Goal: Information Seeking & Learning: Learn about a topic

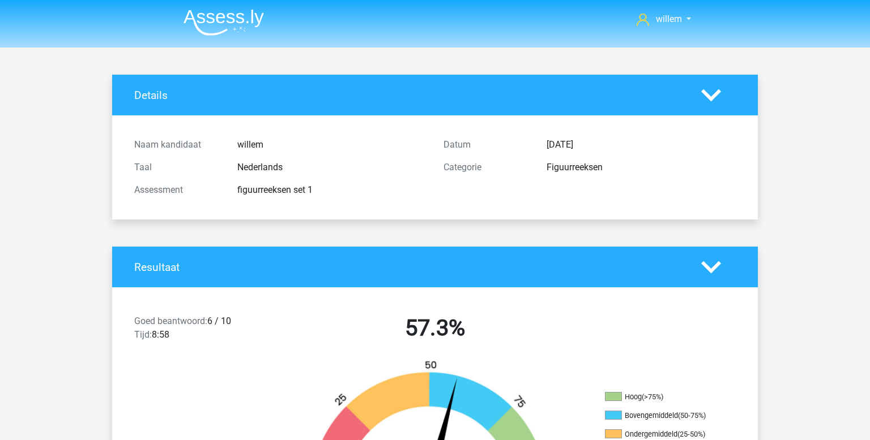
scroll to position [217, 0]
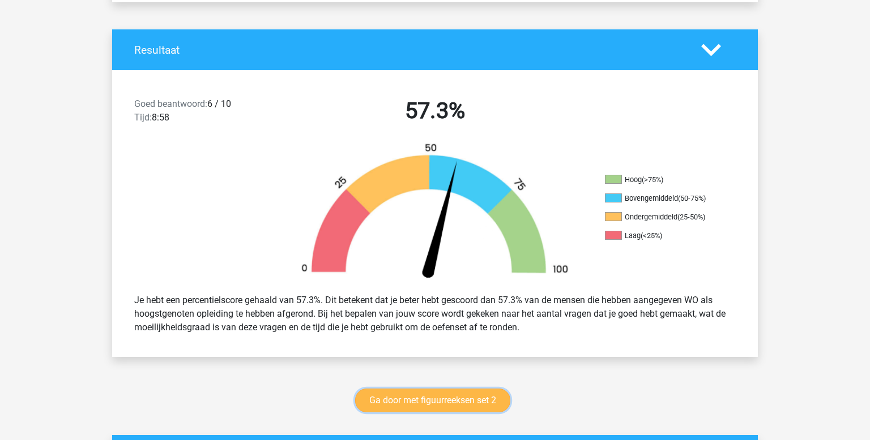
click at [436, 401] on link "Ga door met figuurreeksen set 2" at bounding box center [432, 401] width 155 height 24
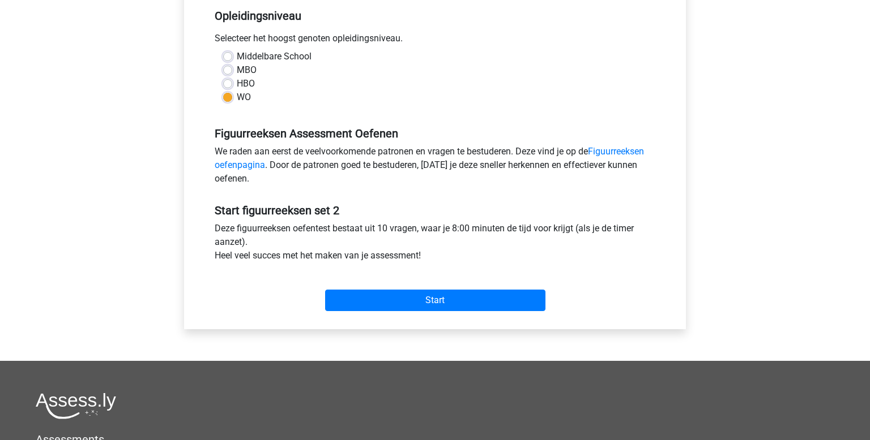
scroll to position [235, 0]
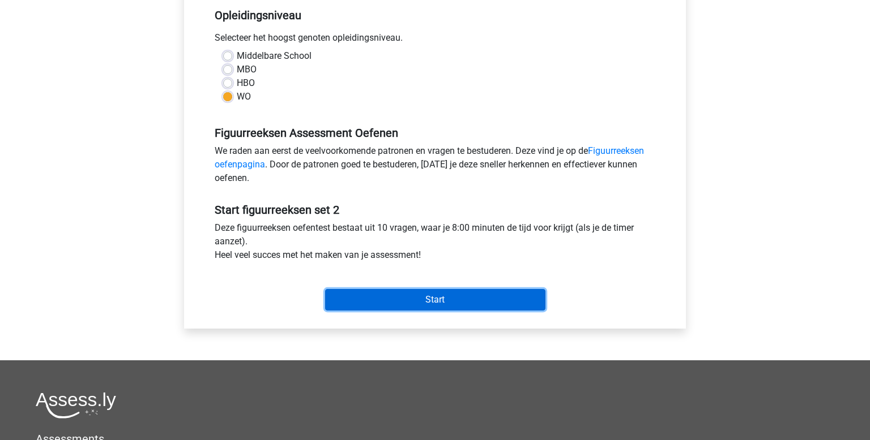
click at [452, 295] on input "Start" at bounding box center [435, 300] width 220 height 22
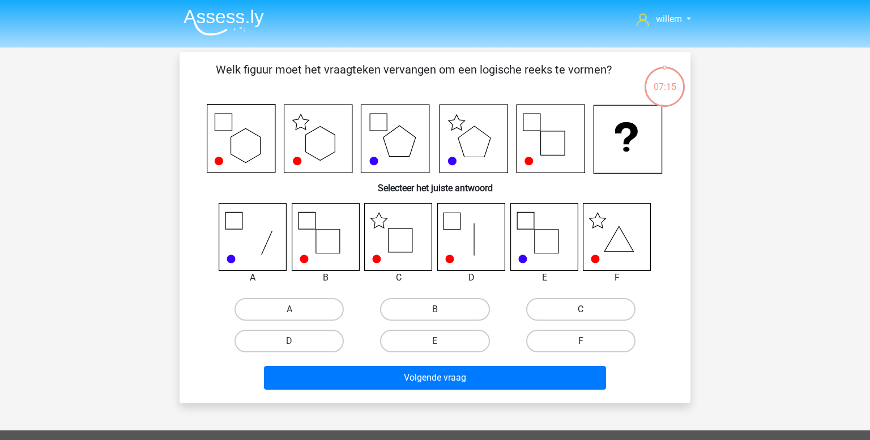
click at [593, 314] on label "C" at bounding box center [580, 309] width 109 height 23
click at [588, 314] on input "C" at bounding box center [583, 313] width 7 height 7
radio input "true"
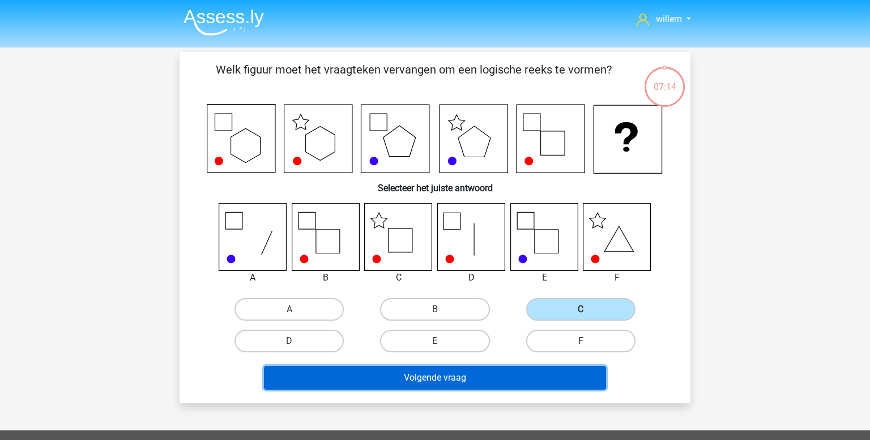
click at [474, 382] on button "Volgende vraag" at bounding box center [435, 378] width 342 height 24
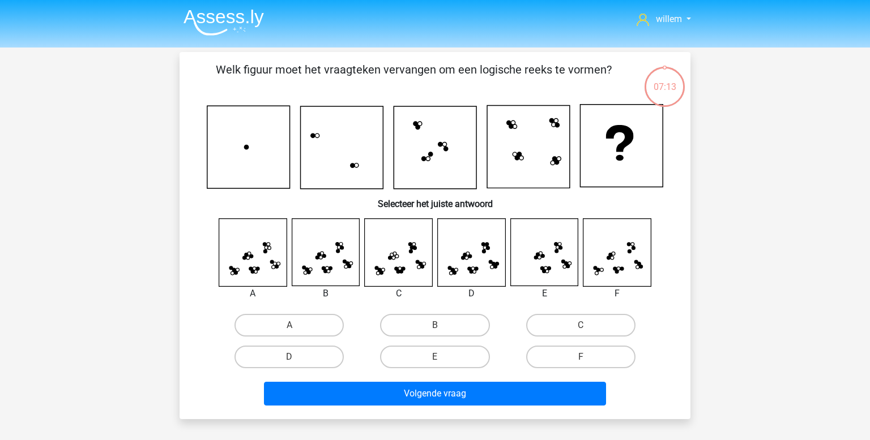
scroll to position [52, 0]
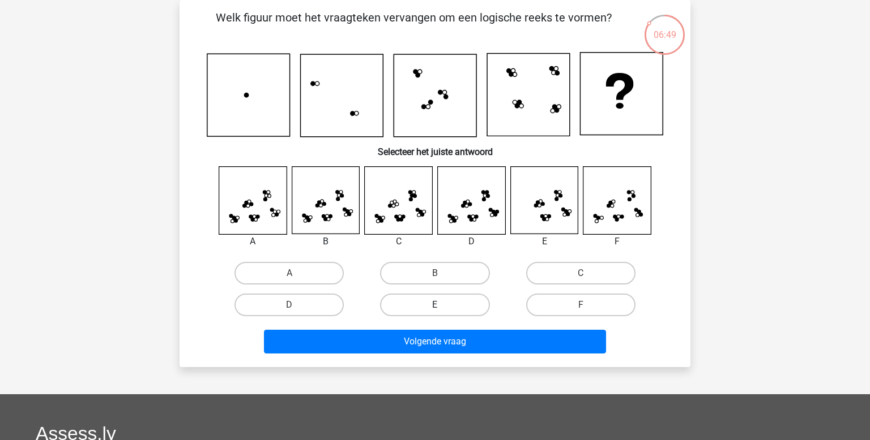
click at [440, 298] on label "E" at bounding box center [434, 305] width 109 height 23
click at [440, 305] on input "E" at bounding box center [438, 308] width 7 height 7
radio input "true"
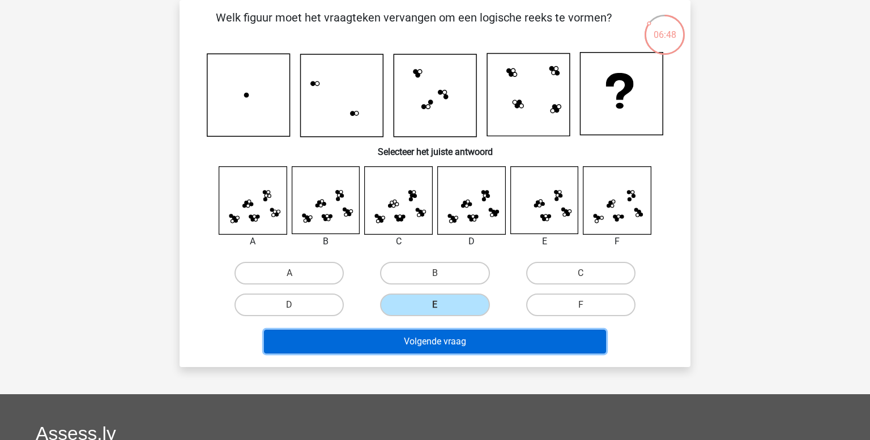
click at [430, 341] on button "Volgende vraag" at bounding box center [435, 342] width 342 height 24
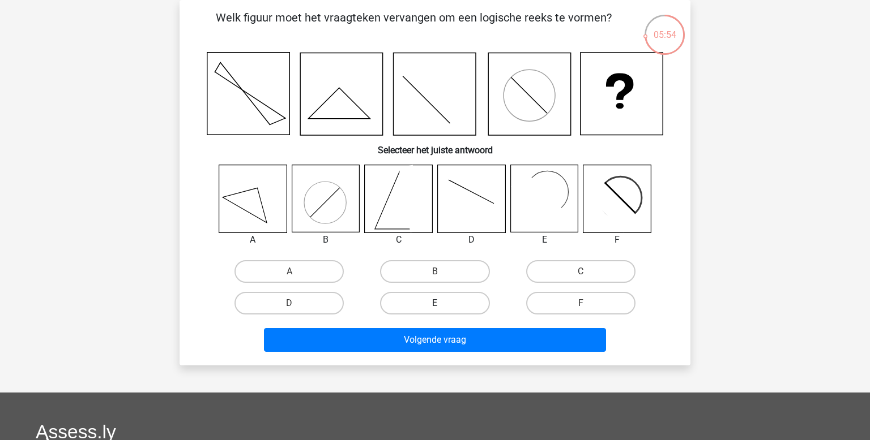
click at [436, 302] on label "E" at bounding box center [434, 303] width 109 height 23
click at [436, 303] on input "E" at bounding box center [438, 306] width 7 height 7
radio input "true"
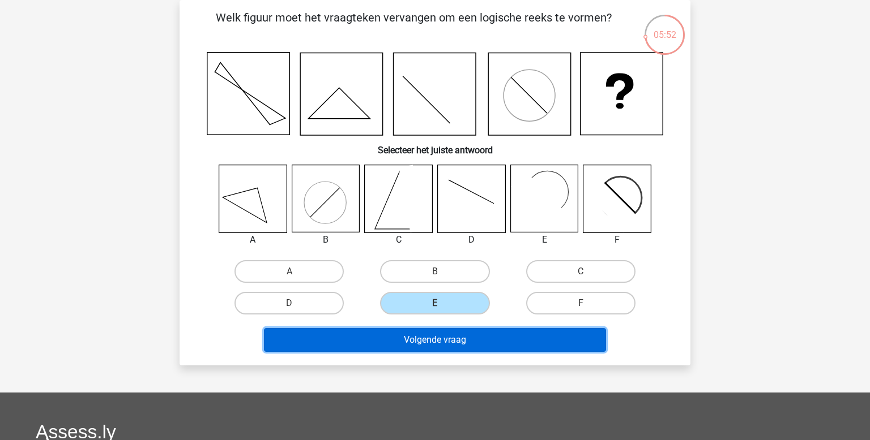
click at [426, 339] on button "Volgende vraag" at bounding box center [435, 340] width 342 height 24
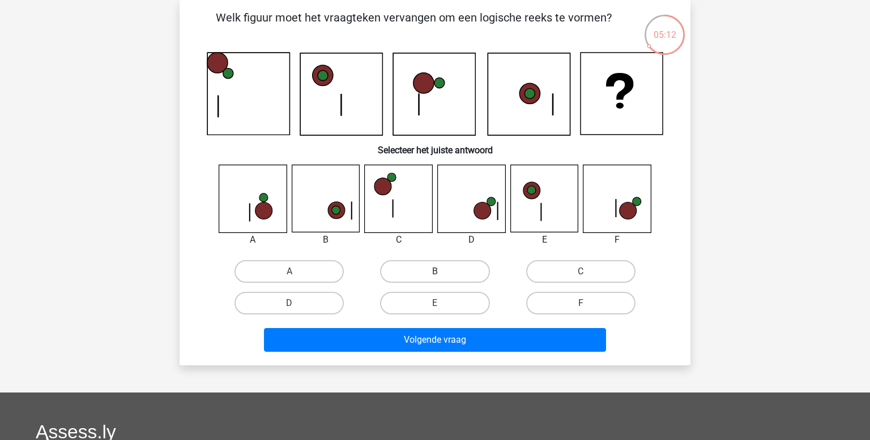
click at [416, 269] on label "B" at bounding box center [434, 271] width 109 height 23
click at [435, 272] on input "B" at bounding box center [438, 275] width 7 height 7
radio input "true"
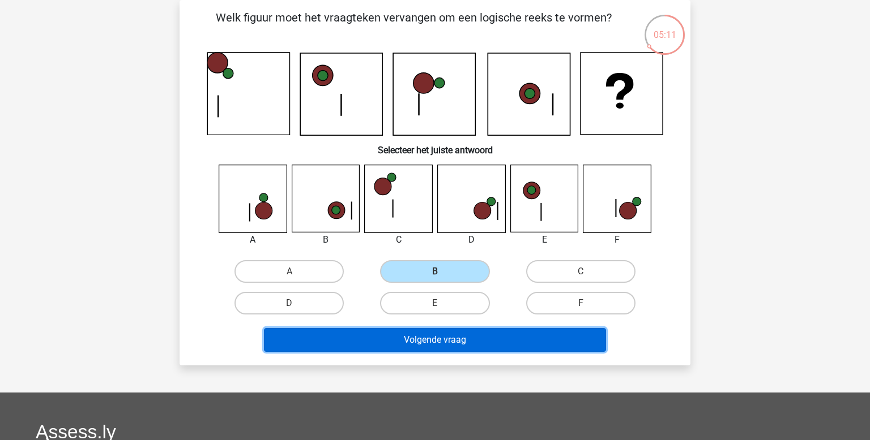
click at [401, 341] on button "Volgende vraag" at bounding box center [435, 340] width 342 height 24
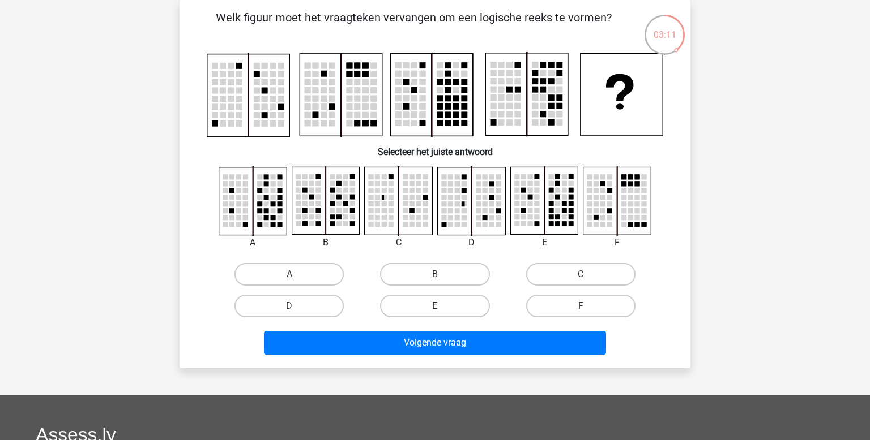
click at [436, 304] on label "E" at bounding box center [434, 306] width 109 height 23
click at [436, 306] on input "E" at bounding box center [438, 309] width 7 height 7
radio input "true"
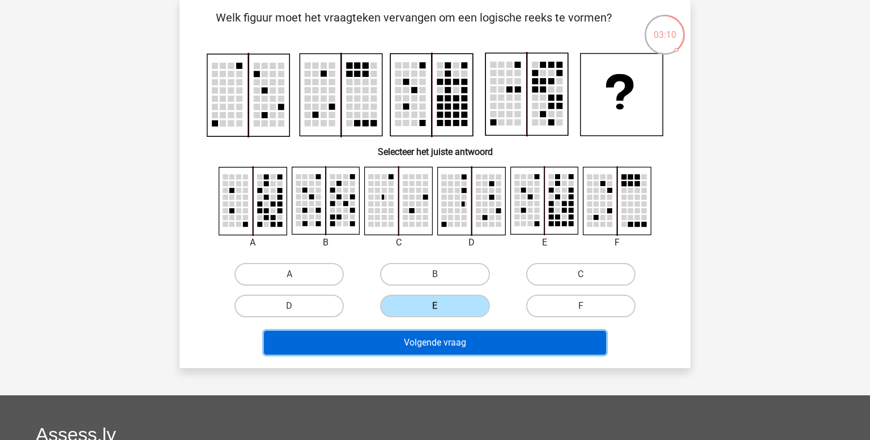
click at [438, 339] on button "Volgende vraag" at bounding box center [435, 343] width 342 height 24
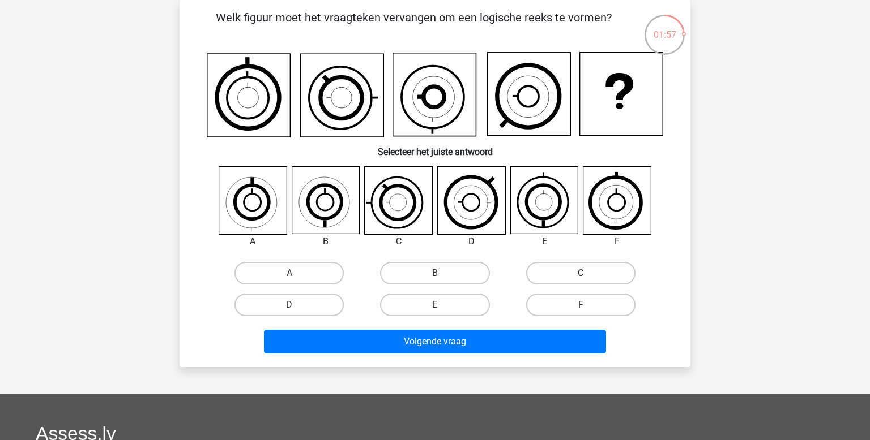
click at [548, 274] on label "C" at bounding box center [580, 273] width 109 height 23
click at [580, 274] on input "C" at bounding box center [583, 276] width 7 height 7
radio input "true"
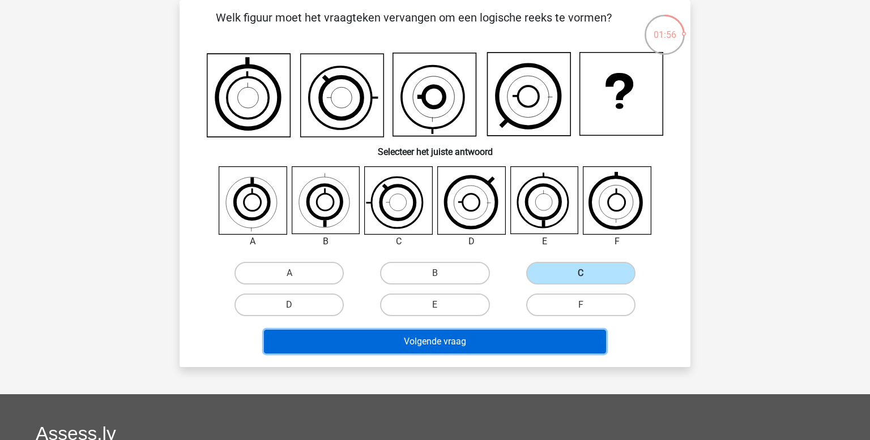
click at [502, 331] on button "Volgende vraag" at bounding box center [435, 342] width 342 height 24
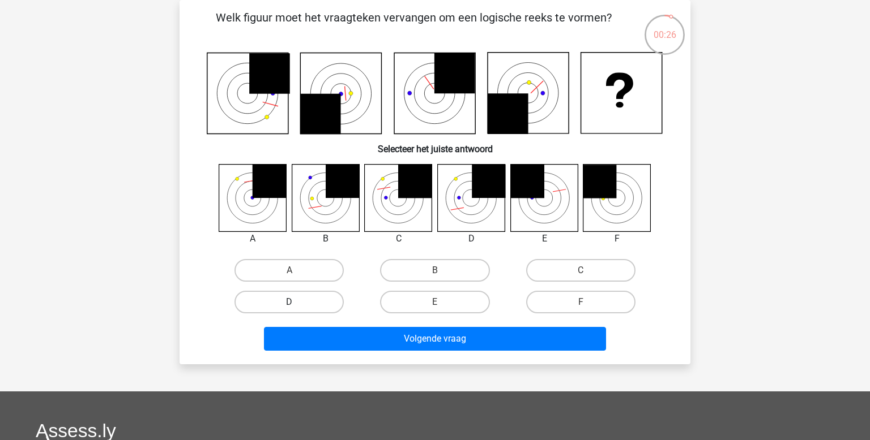
click at [301, 307] on label "D" at bounding box center [288, 302] width 109 height 23
click at [297, 307] on input "D" at bounding box center [292, 305] width 7 height 7
radio input "true"
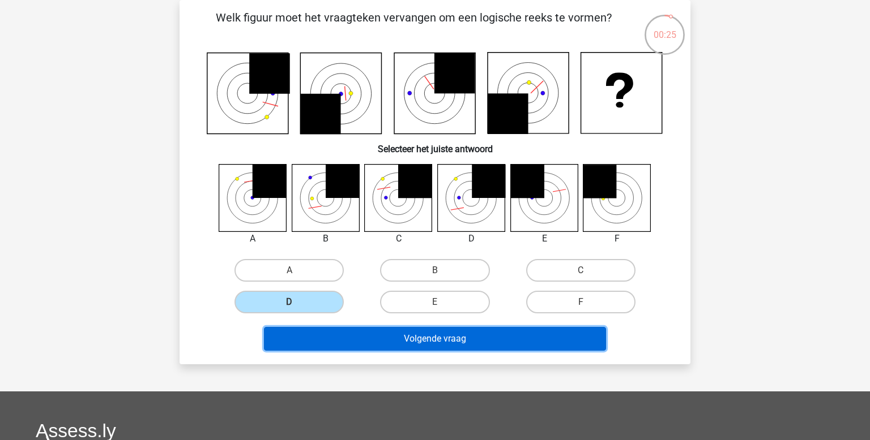
click at [393, 335] on button "Volgende vraag" at bounding box center [435, 339] width 342 height 24
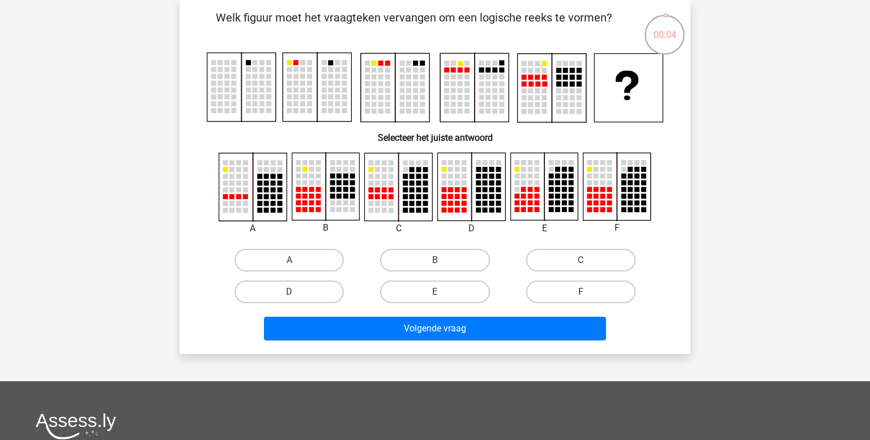
click at [549, 296] on label "F" at bounding box center [580, 292] width 109 height 23
click at [580, 296] on input "F" at bounding box center [583, 295] width 7 height 7
radio input "true"
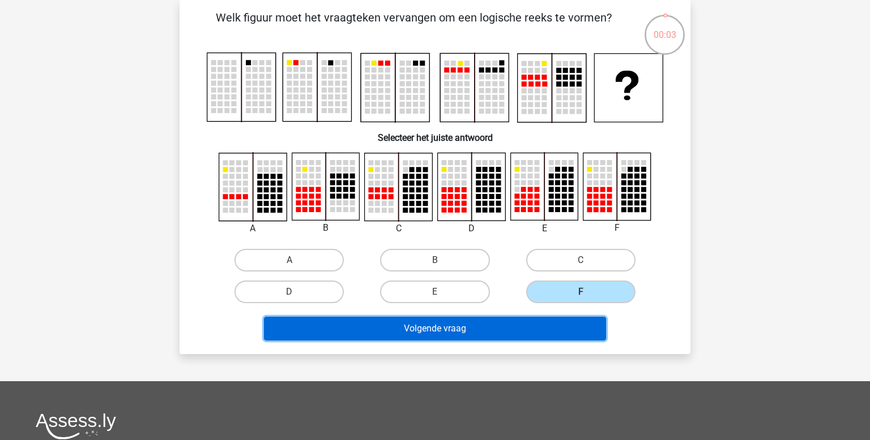
click at [520, 327] on button "Volgende vraag" at bounding box center [435, 329] width 342 height 24
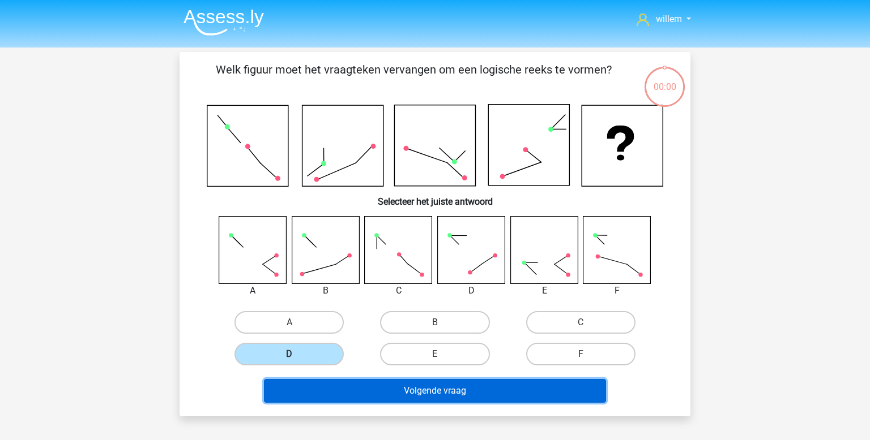
click at [365, 379] on button "Volgende vraag" at bounding box center [435, 391] width 342 height 24
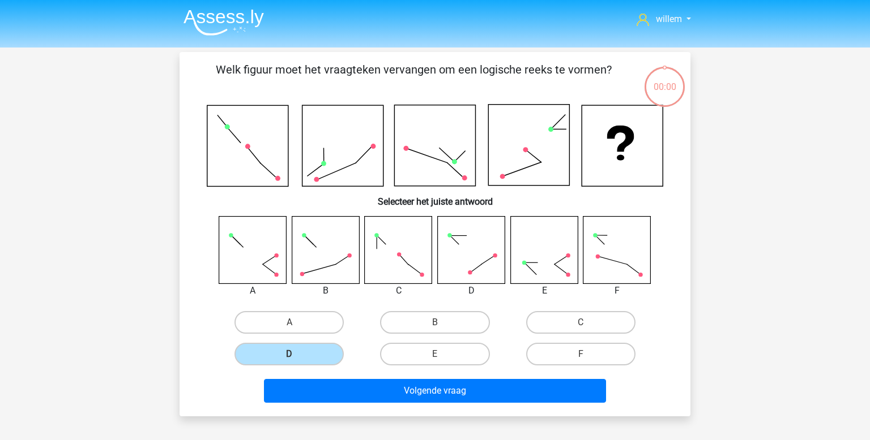
scroll to position [52, 0]
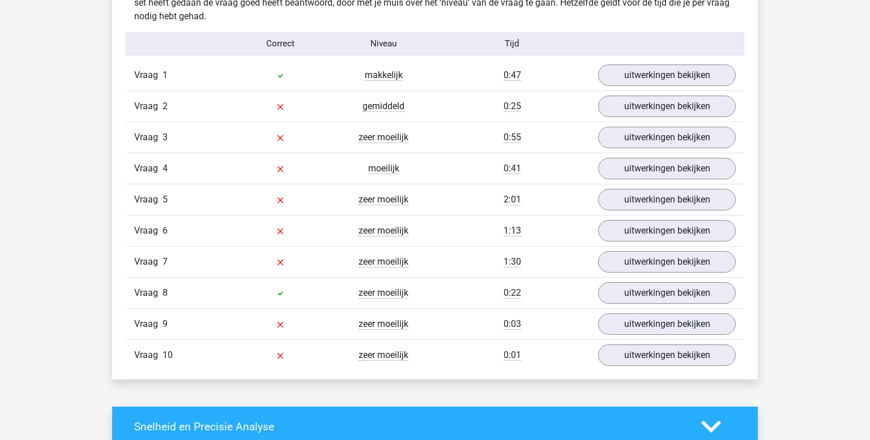
scroll to position [721, 0]
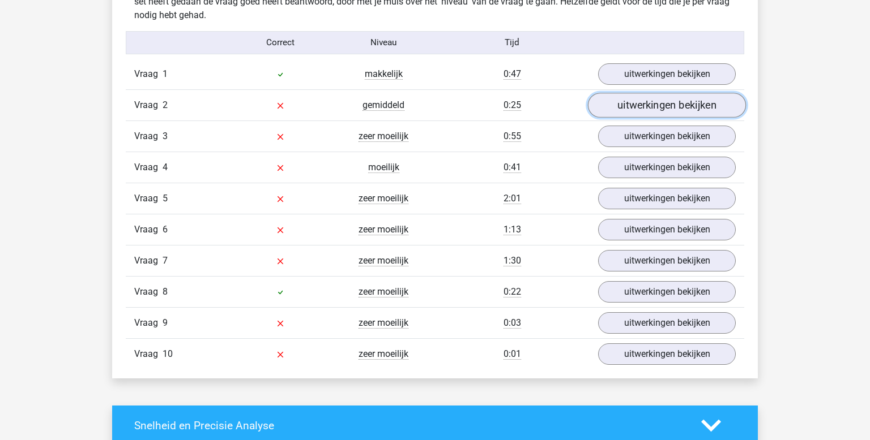
click at [653, 102] on link "uitwerkingen bekijken" at bounding box center [667, 105] width 158 height 25
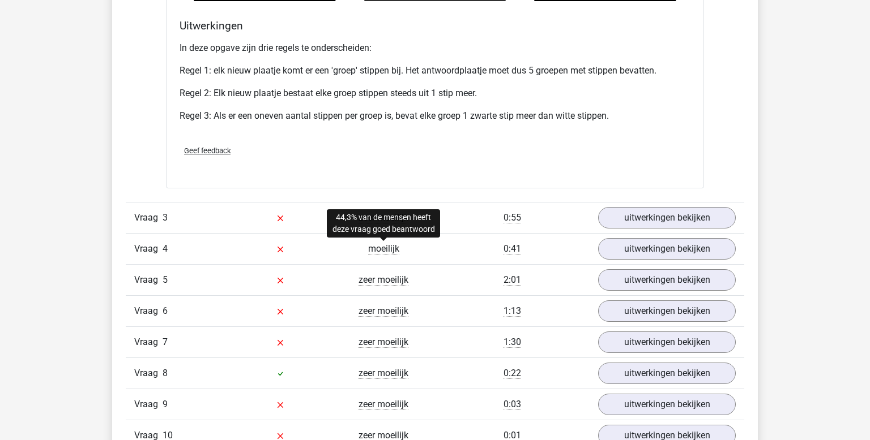
scroll to position [1342, 0]
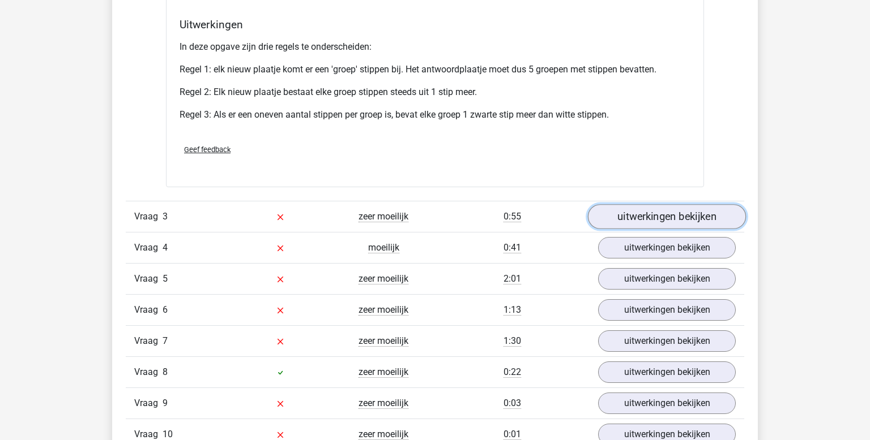
click at [645, 220] on link "uitwerkingen bekijken" at bounding box center [667, 216] width 158 height 25
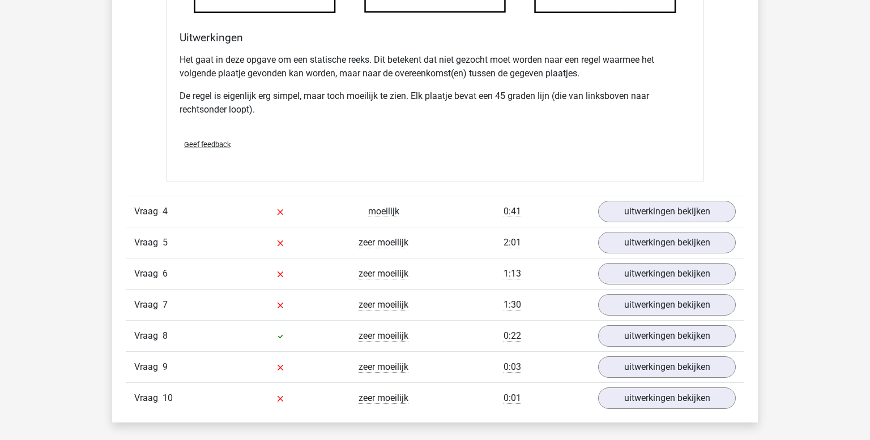
scroll to position [2060, 0]
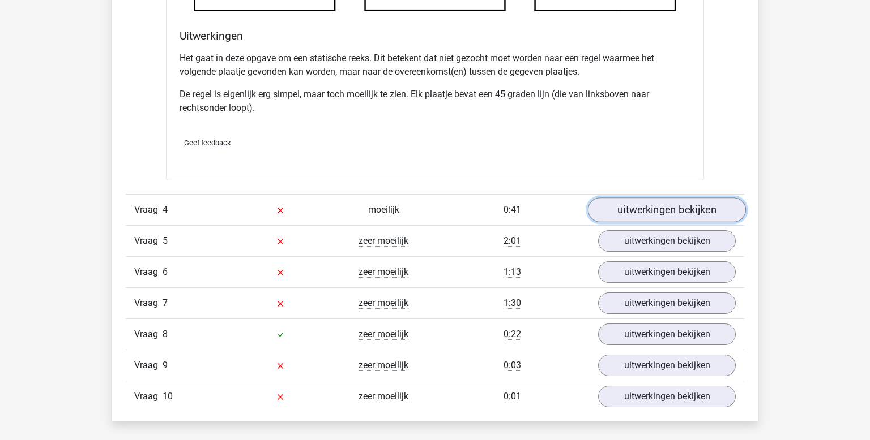
click at [679, 212] on link "uitwerkingen bekijken" at bounding box center [667, 210] width 158 height 25
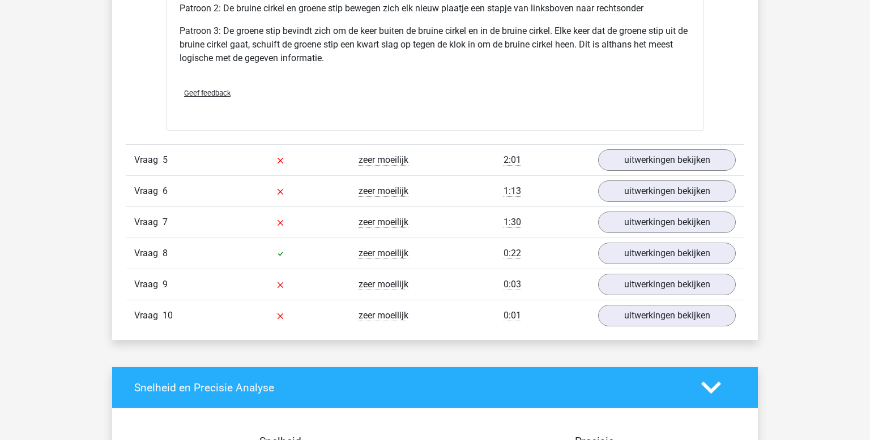
scroll to position [2880, 0]
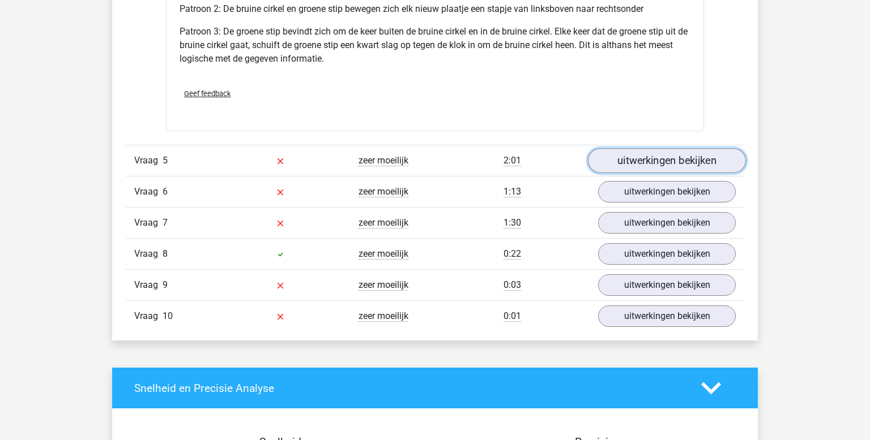
click at [630, 154] on link "uitwerkingen bekijken" at bounding box center [667, 160] width 158 height 25
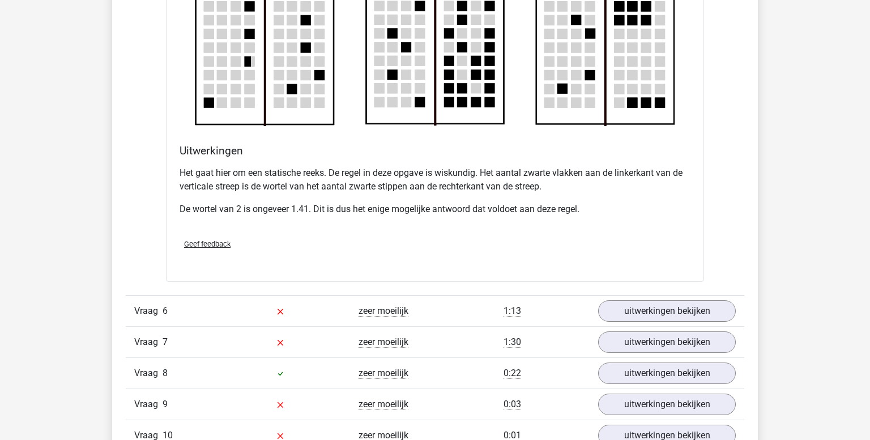
scroll to position [3435, 0]
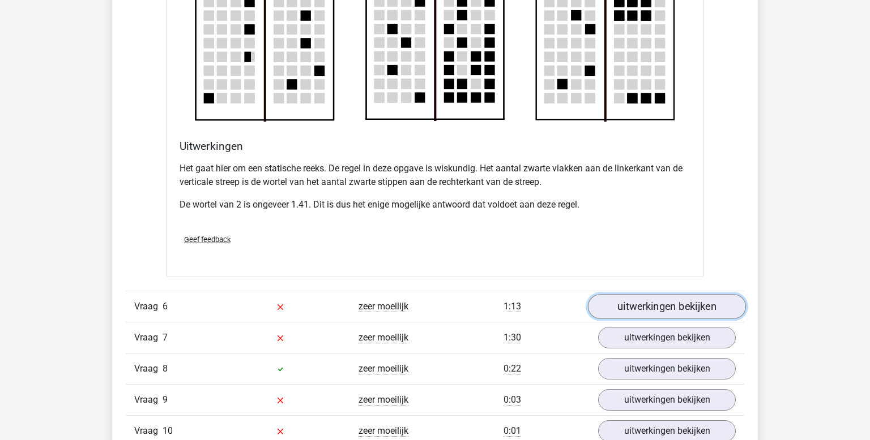
click at [669, 306] on link "uitwerkingen bekijken" at bounding box center [667, 307] width 158 height 25
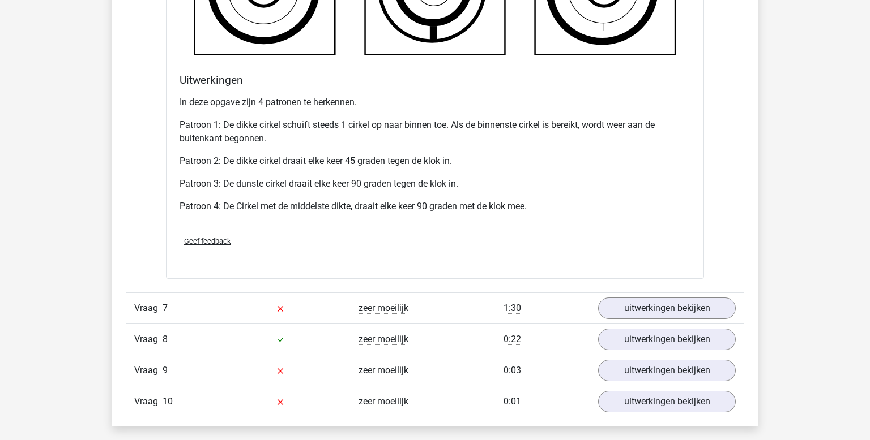
scroll to position [4207, 0]
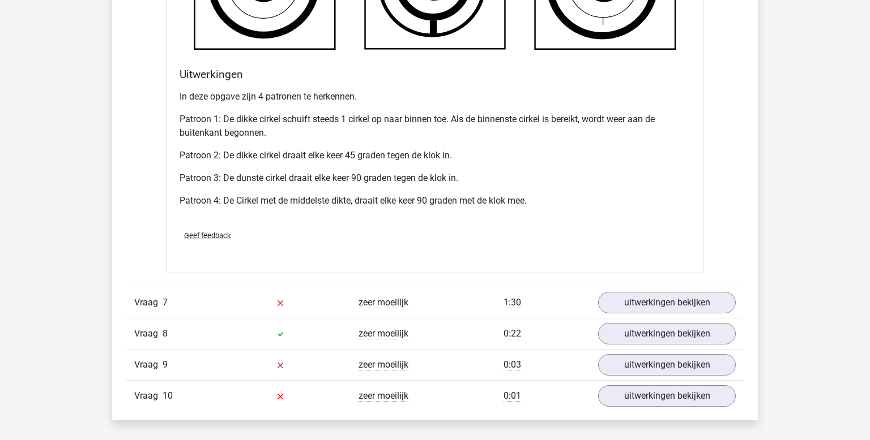
click at [645, 310] on div "Vraag 7 zeer moeilijk 1:30 uitwerkingen bekijken" at bounding box center [435, 302] width 618 height 31
click at [645, 299] on link "uitwerkingen bekijken" at bounding box center [667, 302] width 158 height 25
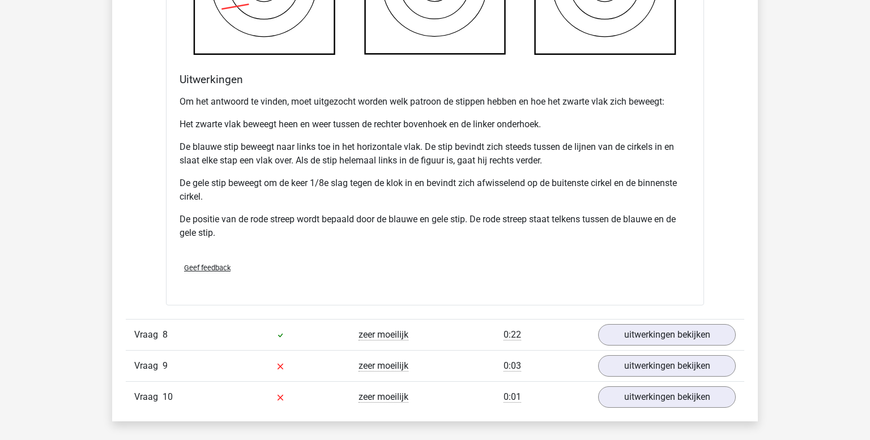
scroll to position [4968, 0]
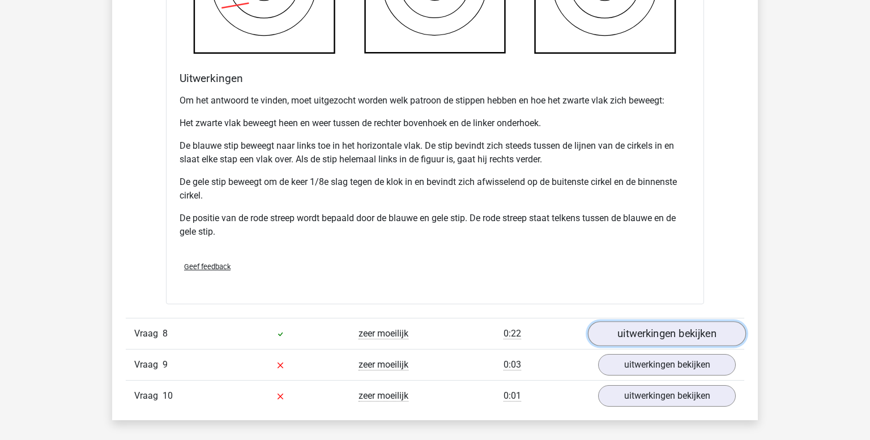
click at [705, 331] on link "uitwerkingen bekijken" at bounding box center [667, 334] width 158 height 25
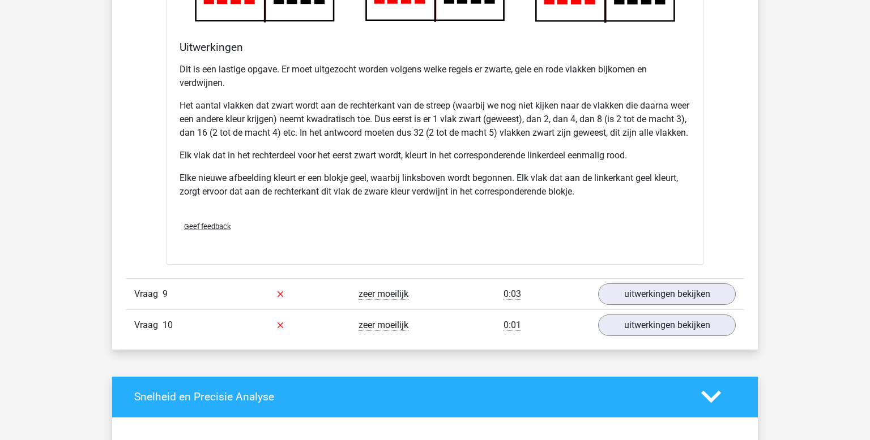
scroll to position [5779, 0]
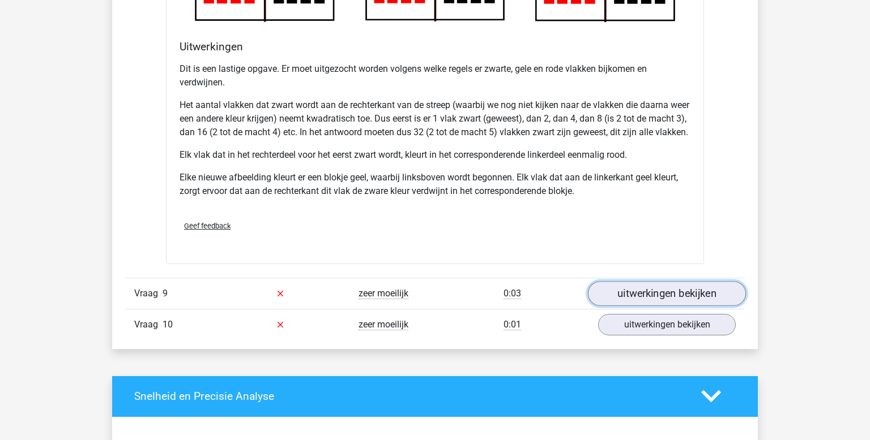
click at [644, 298] on link "uitwerkingen bekijken" at bounding box center [667, 293] width 158 height 25
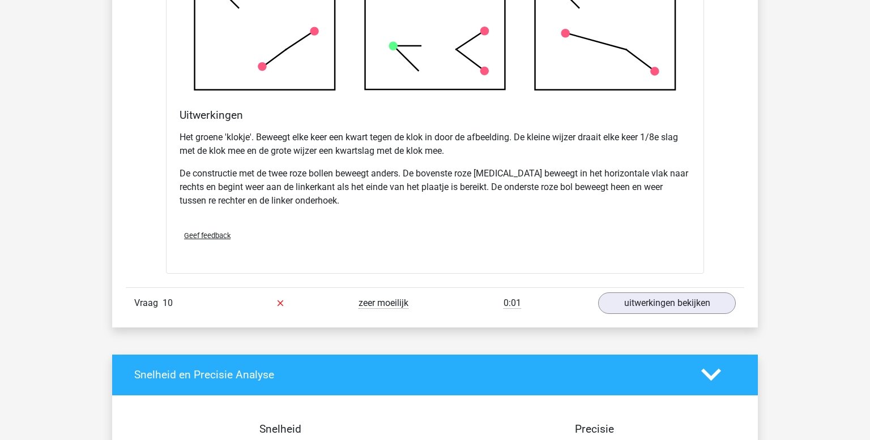
scroll to position [6499, 0]
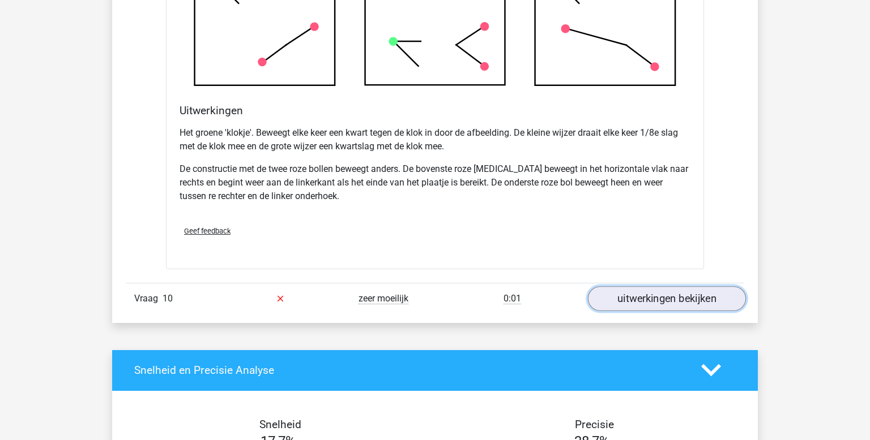
click at [662, 305] on link "uitwerkingen bekijken" at bounding box center [667, 298] width 158 height 25
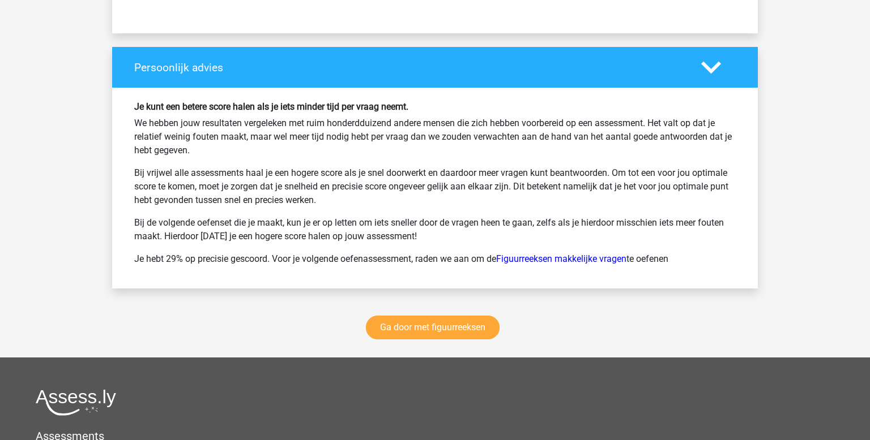
scroll to position [7878, 0]
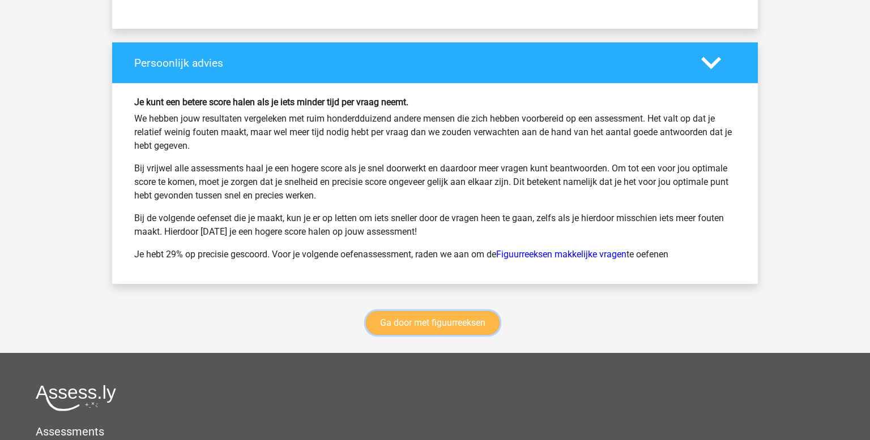
click at [416, 331] on link "Ga door met figuurreeksen" at bounding box center [433, 323] width 134 height 24
click at [547, 260] on link "Figuurreeksen makkelijke vragen" at bounding box center [561, 254] width 130 height 11
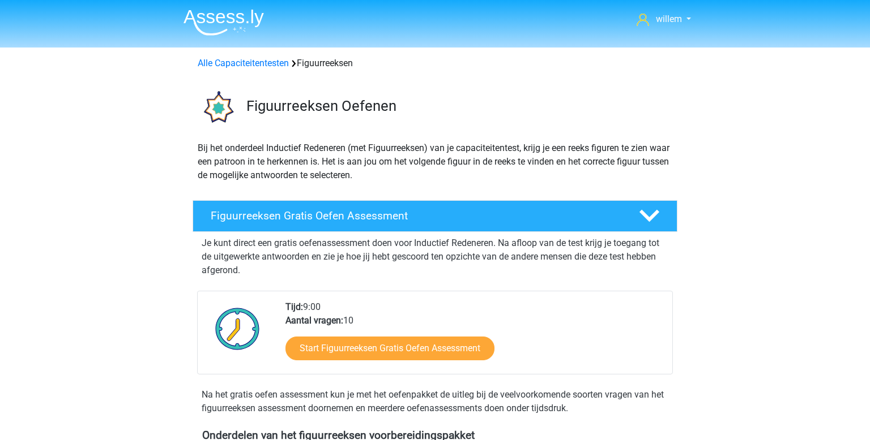
scroll to position [491, 0]
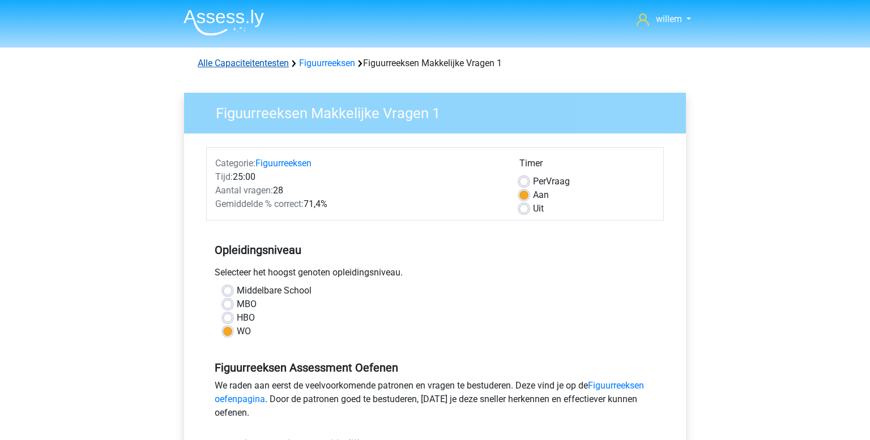
click at [255, 68] on link "Alle Capaciteitentesten" at bounding box center [243, 63] width 91 height 11
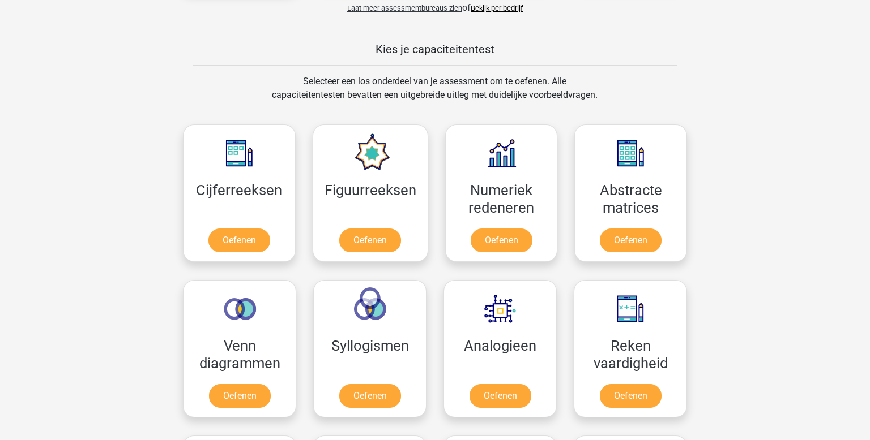
scroll to position [330, 0]
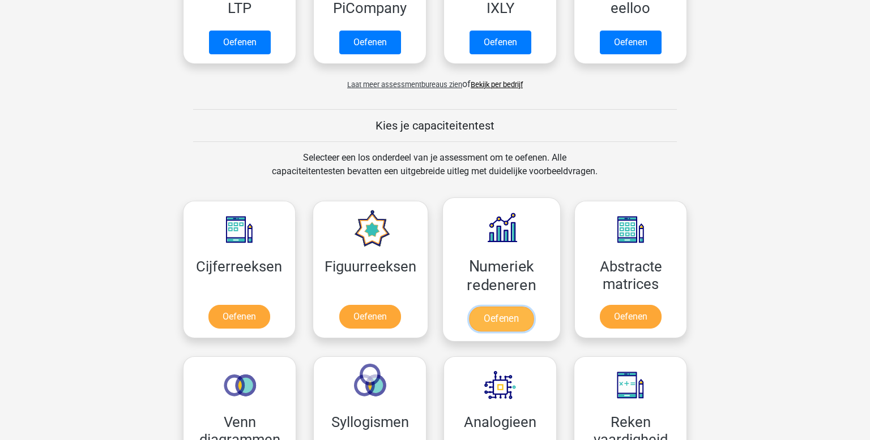
click at [516, 307] on link "Oefenen" at bounding box center [501, 319] width 65 height 25
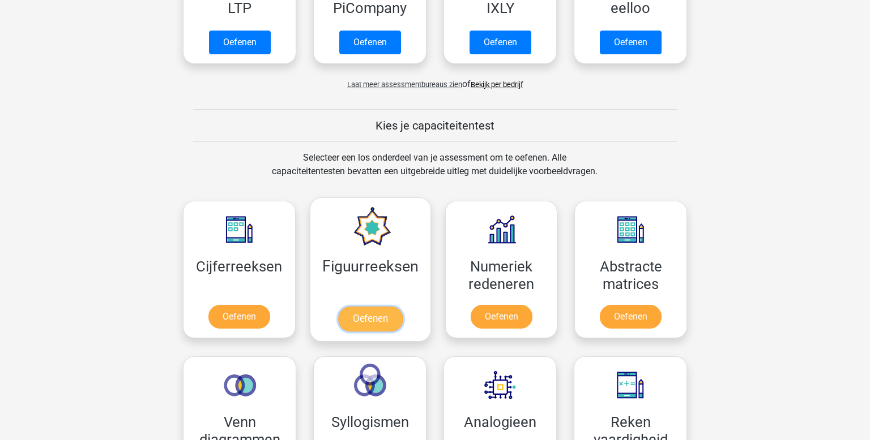
click at [371, 310] on link "Oefenen" at bounding box center [369, 319] width 65 height 25
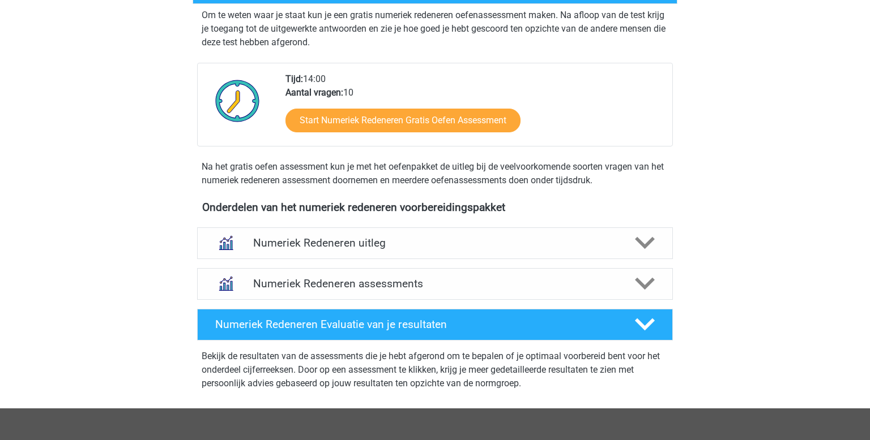
scroll to position [258, 0]
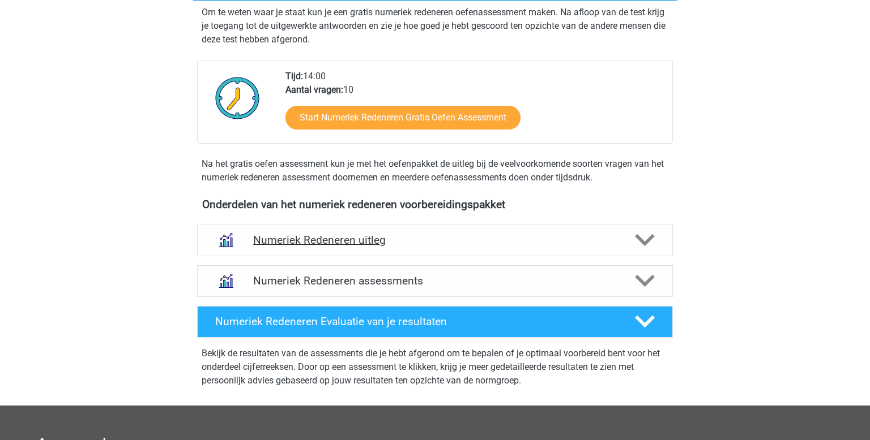
click at [537, 229] on div "Numeriek Redeneren uitleg" at bounding box center [435, 241] width 476 height 32
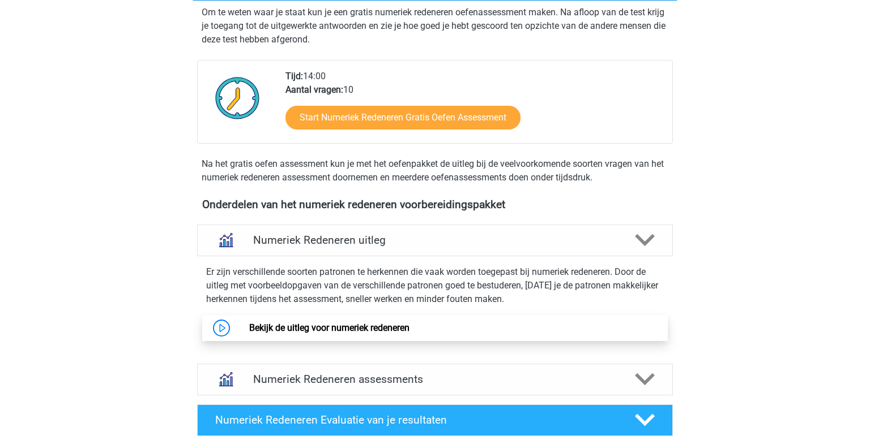
click at [292, 328] on link "Bekijk de uitleg voor numeriek redeneren" at bounding box center [329, 328] width 160 height 11
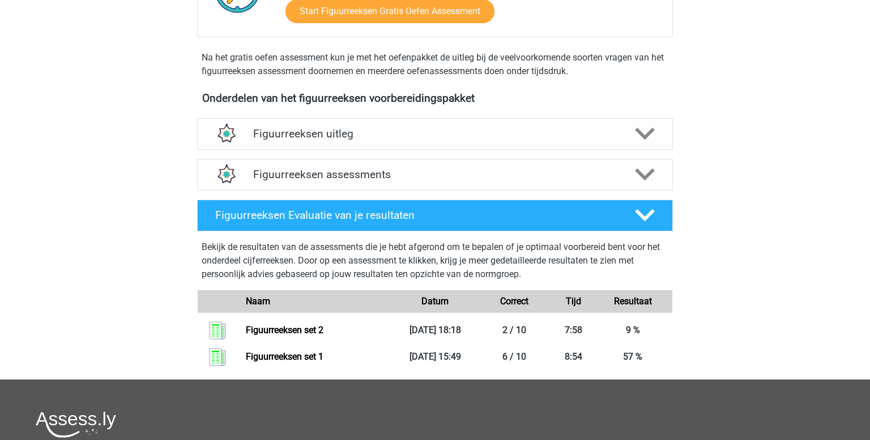
scroll to position [329, 0]
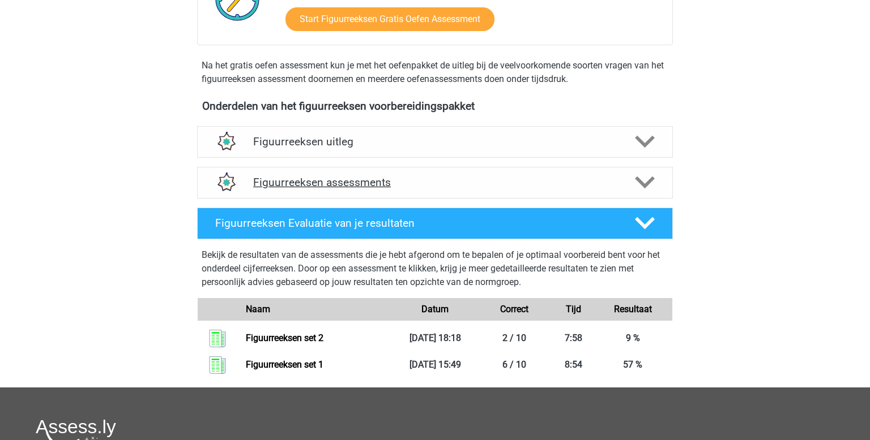
click at [418, 185] on h4 "Figuurreeksen assessments" at bounding box center [434, 182] width 363 height 13
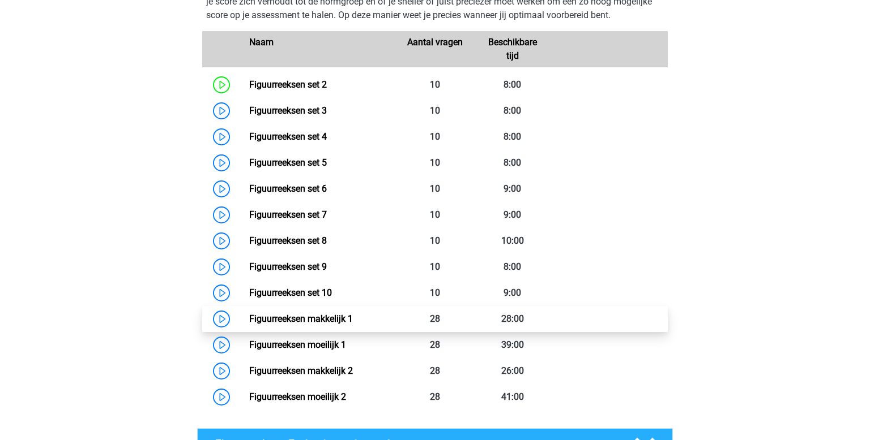
scroll to position [548, 0]
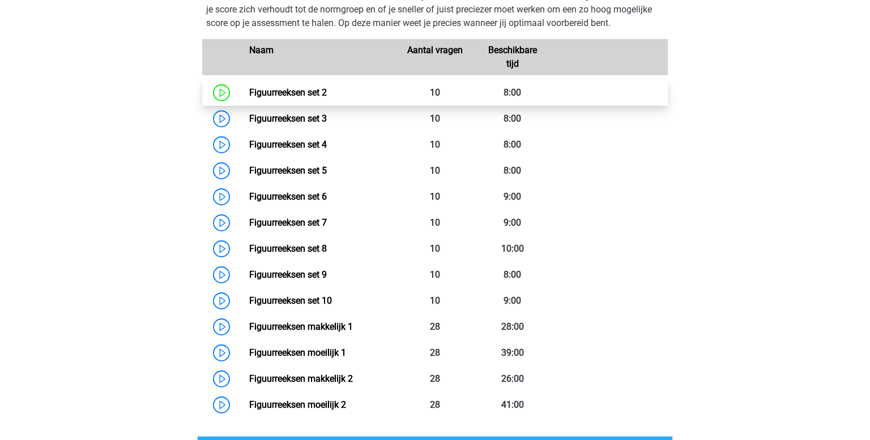
click at [314, 96] on link "Figuurreeksen set 2" at bounding box center [288, 92] width 78 height 11
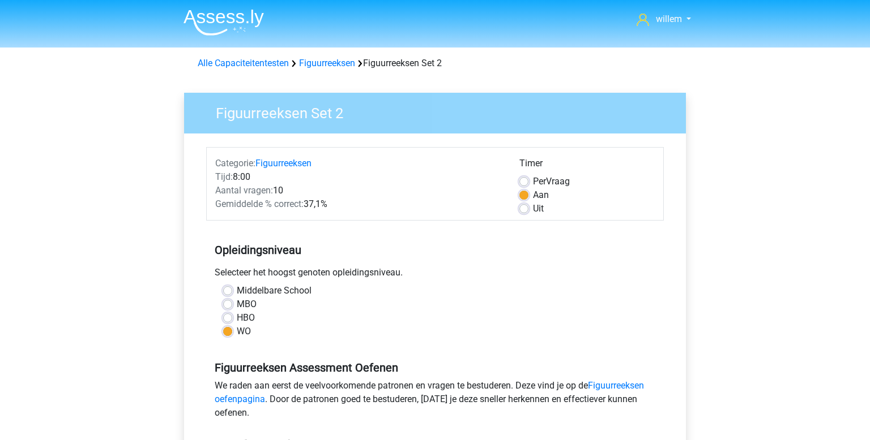
click at [320, 69] on div "Alle Capaciteitentesten Figuurreeksen Figuurreeksen Set 2" at bounding box center [434, 64] width 483 height 14
click at [322, 58] on link "Figuurreeksen" at bounding box center [327, 63] width 56 height 11
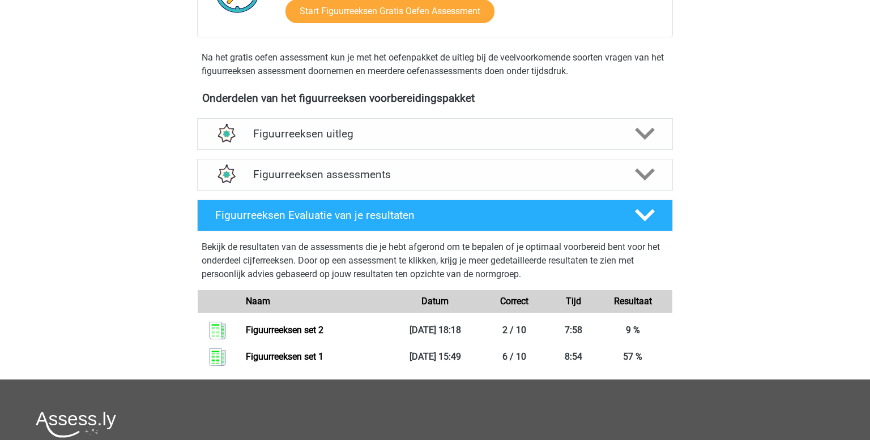
scroll to position [338, 0]
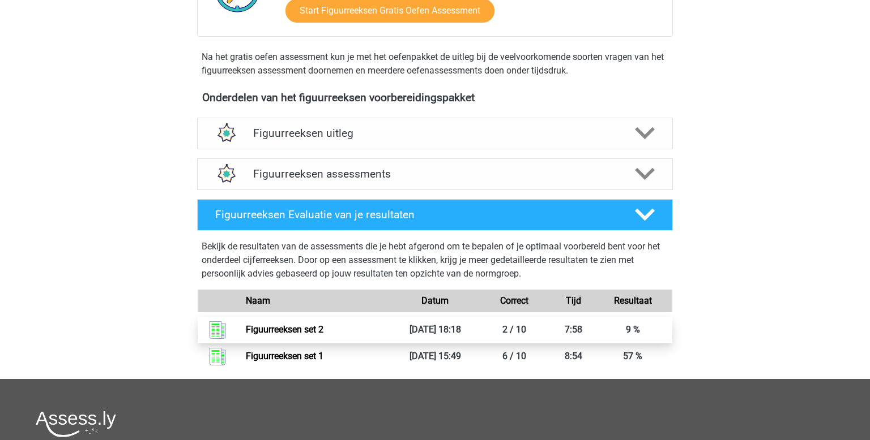
click at [323, 331] on link "Figuurreeksen set 2" at bounding box center [285, 329] width 78 height 11
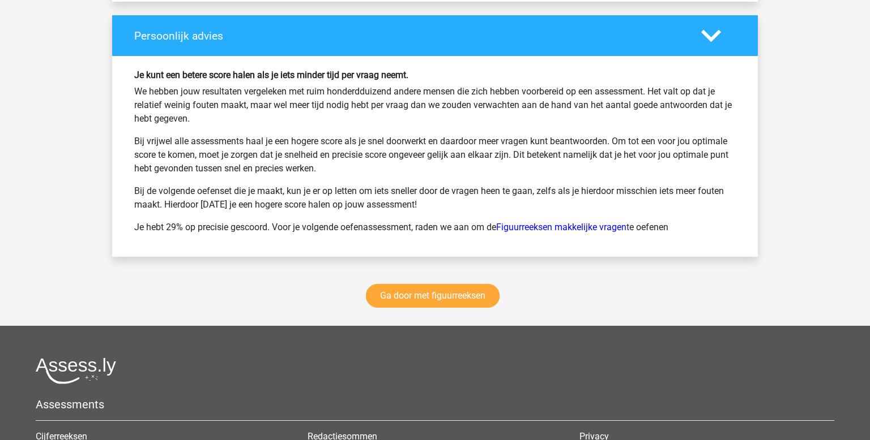
scroll to position [1492, 0]
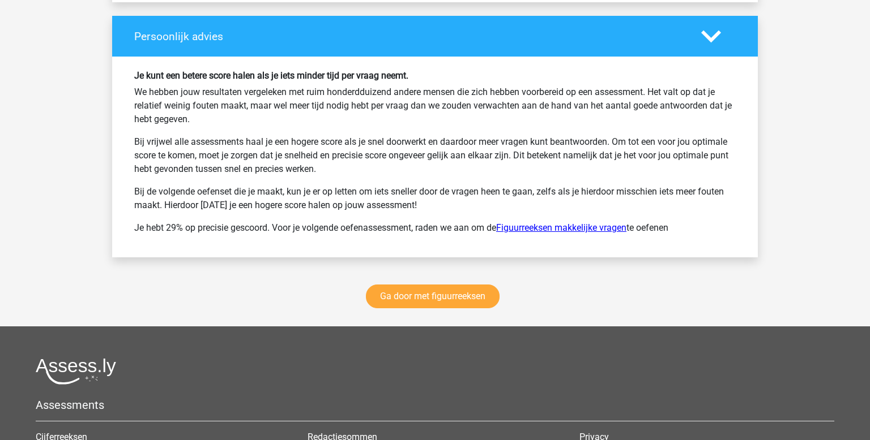
click at [596, 222] on link "Figuurreeksen makkelijke vragen" at bounding box center [561, 227] width 130 height 11
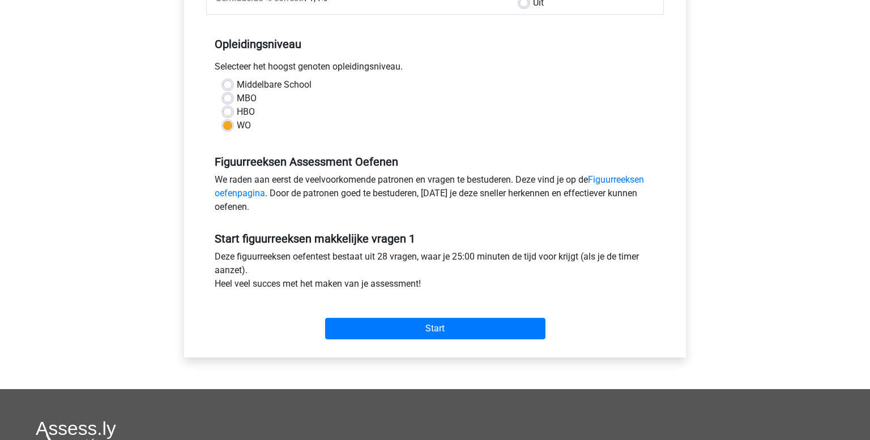
scroll to position [206, 0]
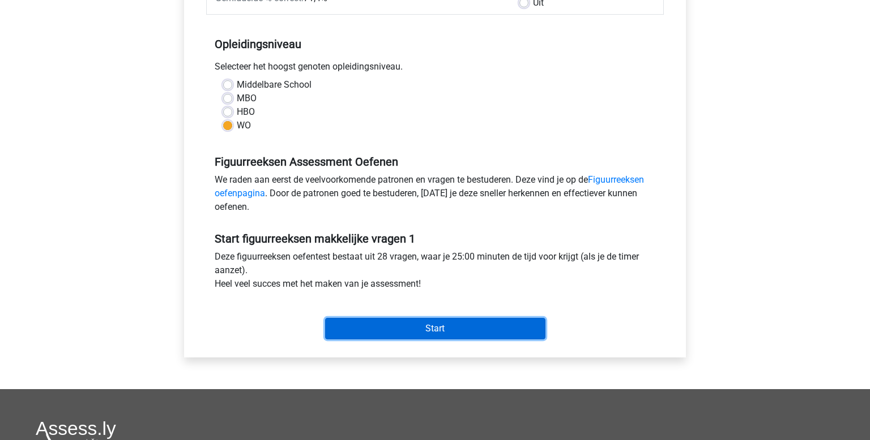
click at [434, 326] on input "Start" at bounding box center [435, 329] width 220 height 22
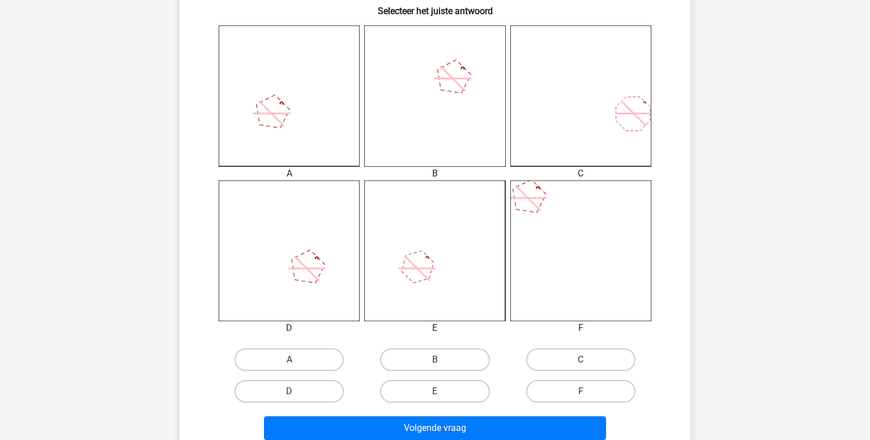
scroll to position [297, 0]
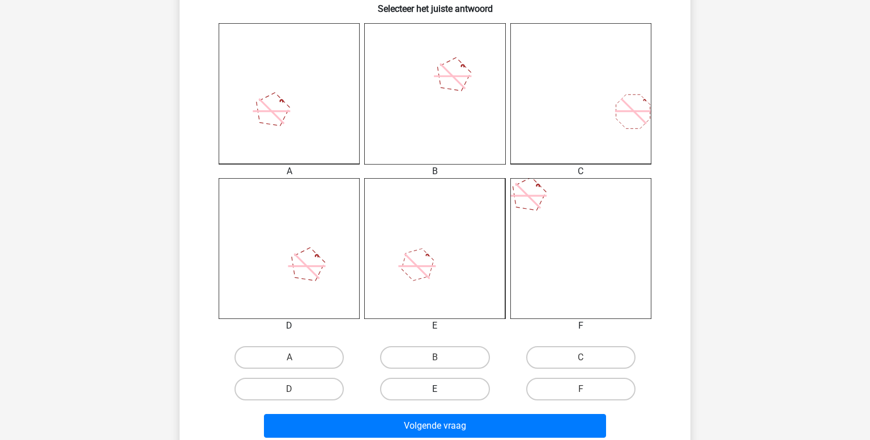
click at [414, 388] on label "E" at bounding box center [434, 389] width 109 height 23
click at [435, 389] on input "E" at bounding box center [438, 392] width 7 height 7
radio input "true"
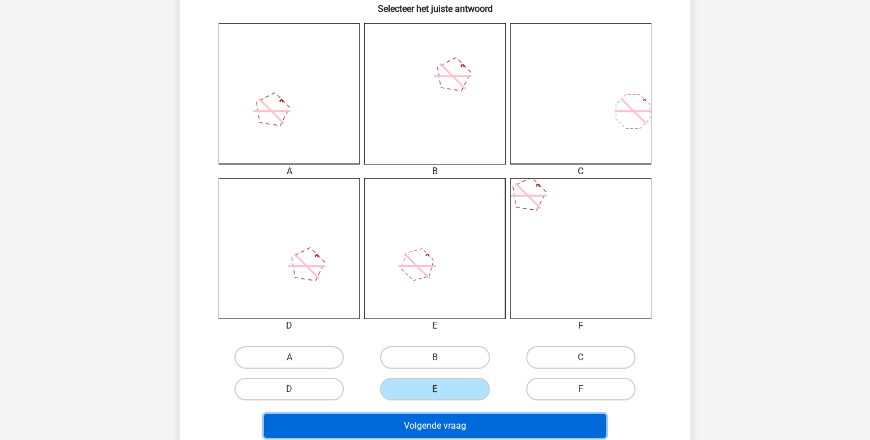
click at [426, 421] on button "Volgende vraag" at bounding box center [435, 426] width 342 height 24
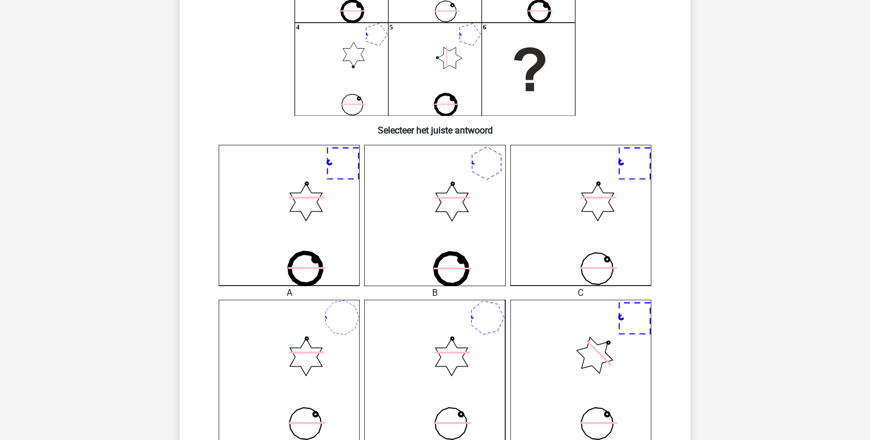
scroll to position [0, 0]
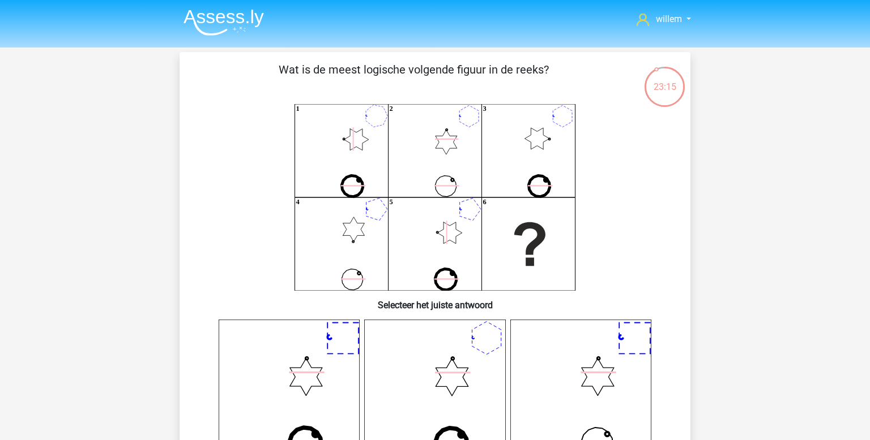
click at [226, 15] on img at bounding box center [223, 22] width 80 height 27
